Goal: Navigation & Orientation: Find specific page/section

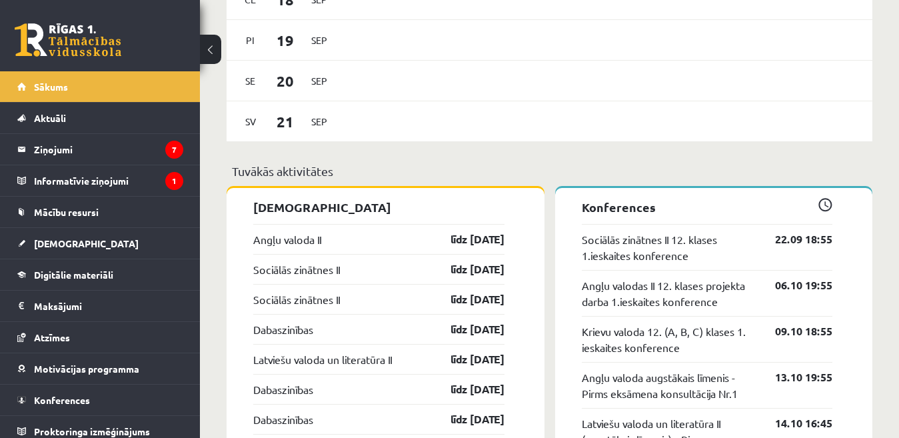
scroll to position [1200, 0]
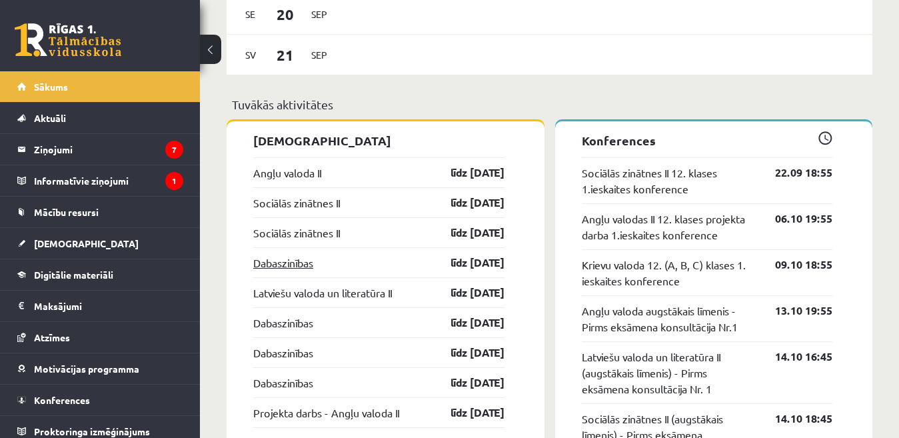
click at [291, 267] on link "Dabaszinības" at bounding box center [283, 263] width 60 height 16
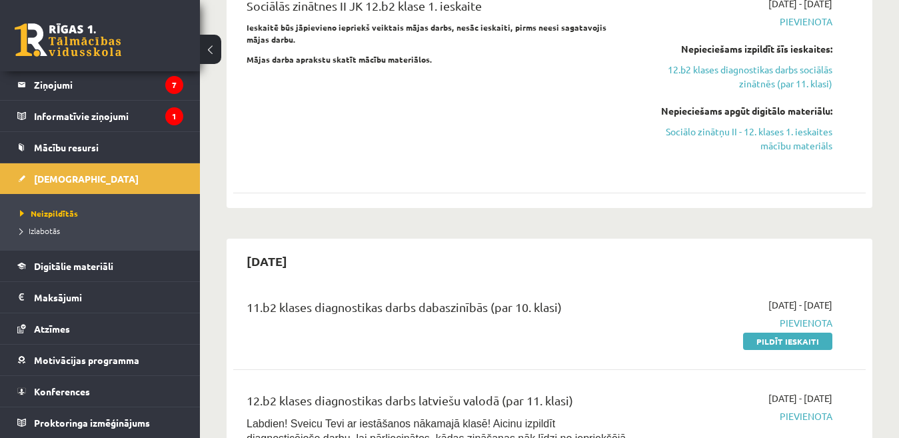
scroll to position [600, 0]
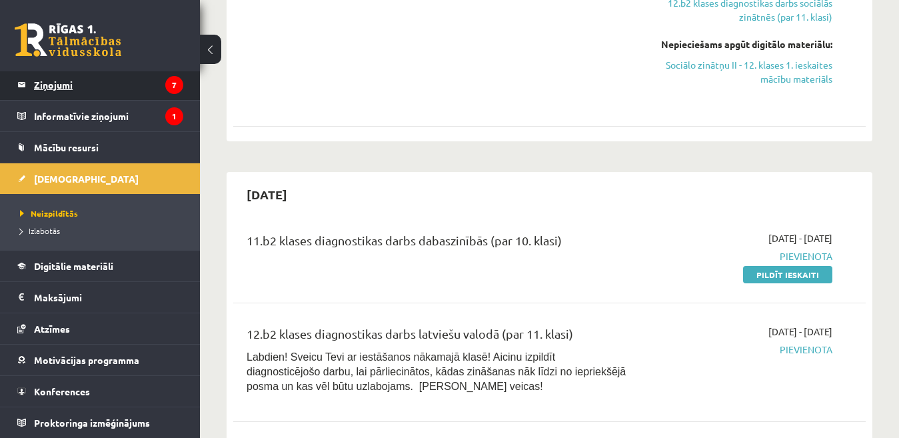
click at [38, 89] on legend "Ziņojumi 7" at bounding box center [108, 84] width 149 height 31
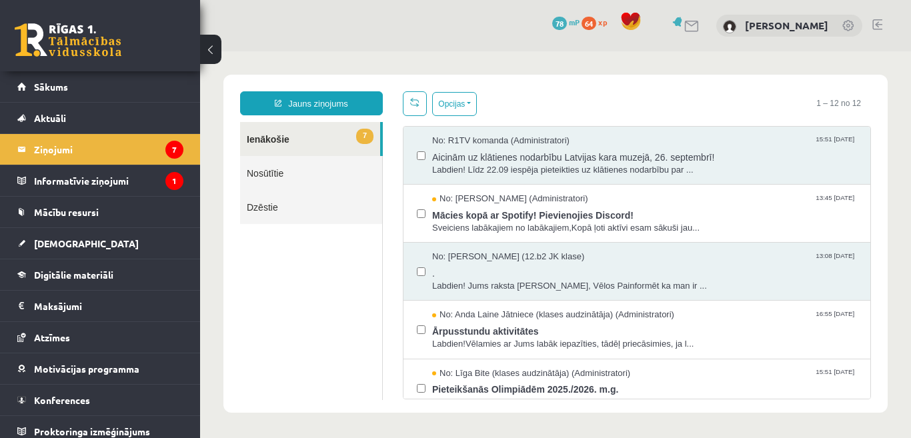
click at [879, 20] on link at bounding box center [877, 24] width 10 height 11
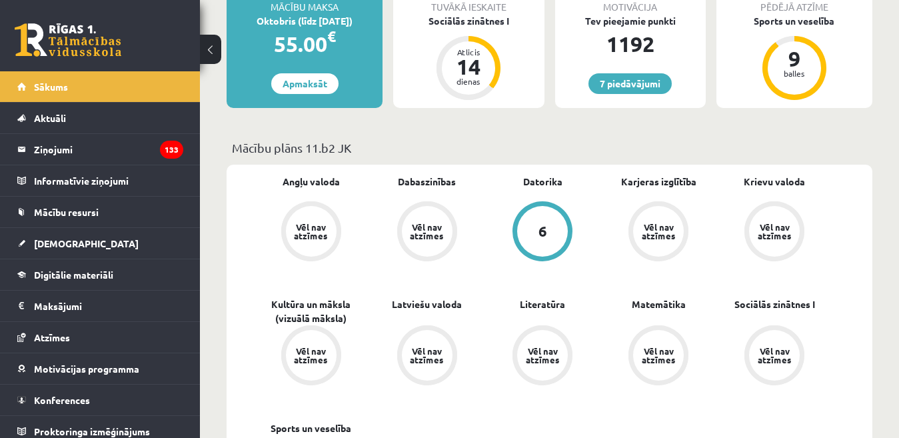
scroll to position [333, 0]
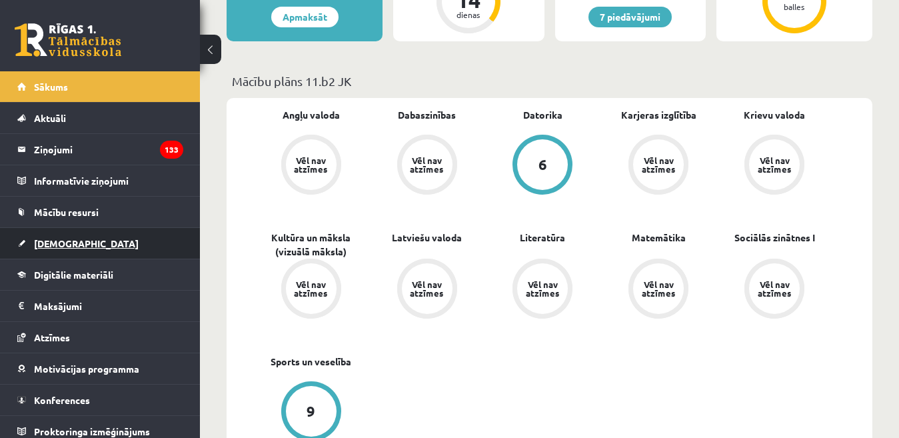
click at [49, 249] on span "[DEMOGRAPHIC_DATA]" at bounding box center [86, 243] width 105 height 12
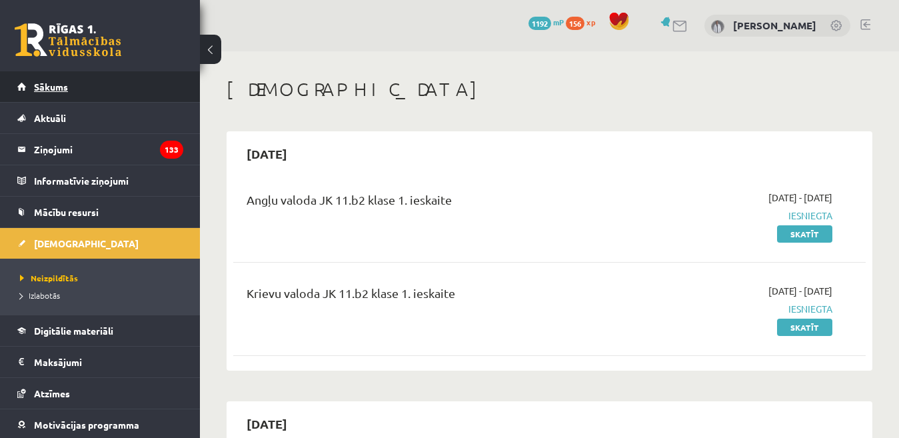
click at [73, 89] on link "Sākums" at bounding box center [100, 86] width 166 height 31
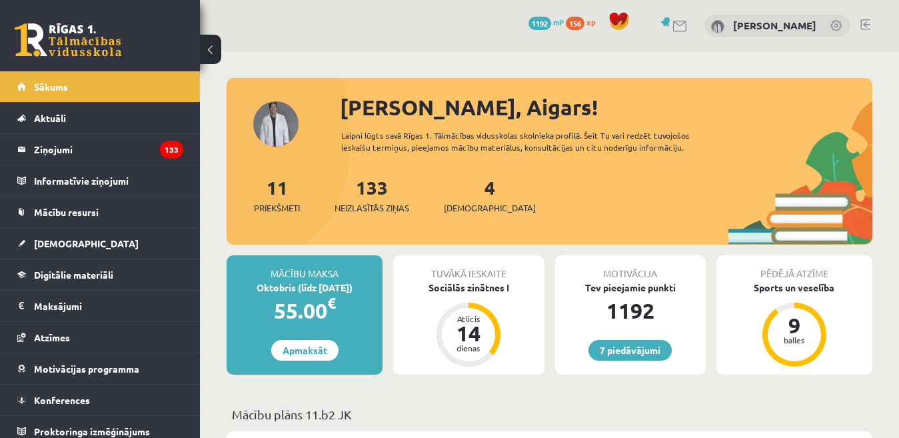
click at [865, 25] on link at bounding box center [866, 24] width 10 height 11
